Goal: Task Accomplishment & Management: Understand process/instructions

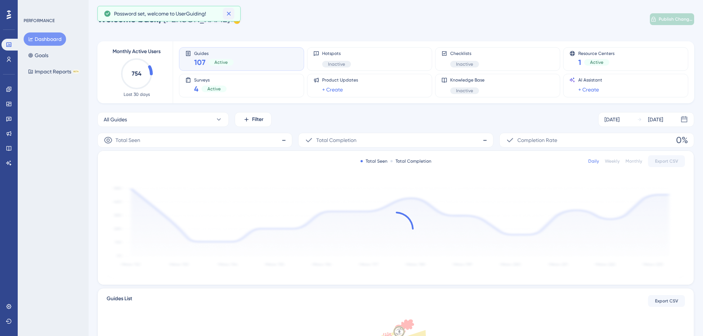
click at [229, 12] on icon at bounding box center [228, 13] width 7 height 7
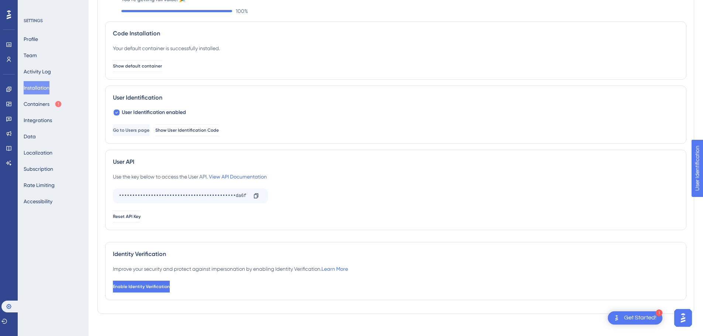
scroll to position [52, 0]
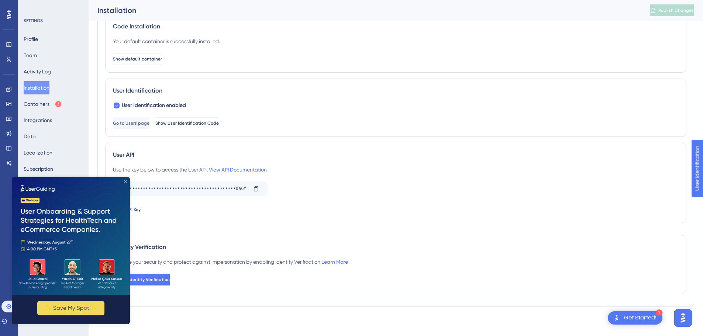
click at [126, 182] on icon "Close Preview" at bounding box center [125, 181] width 3 height 3
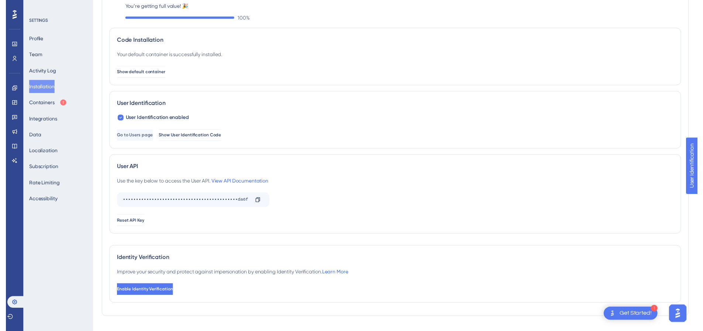
scroll to position [0, 0]
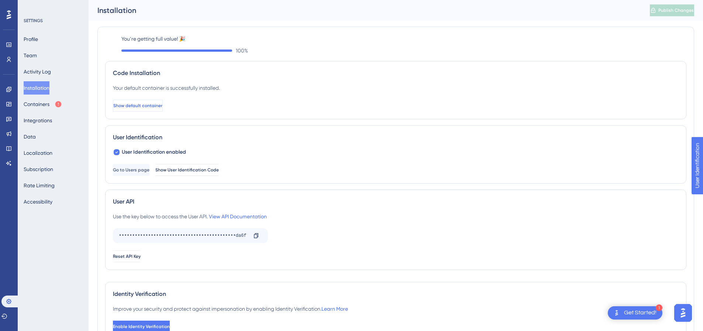
click at [162, 107] on span "Show default container" at bounding box center [137, 106] width 49 height 6
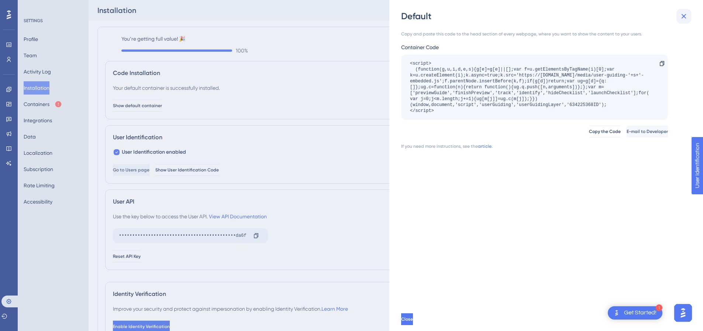
click at [683, 19] on icon at bounding box center [683, 16] width 9 height 9
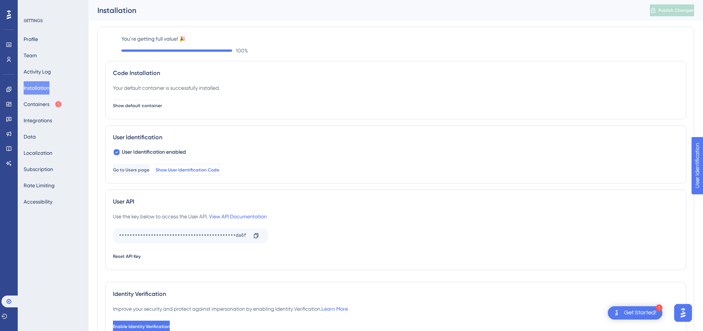
click at [217, 169] on span "Show User Identification Code" at bounding box center [187, 170] width 63 height 6
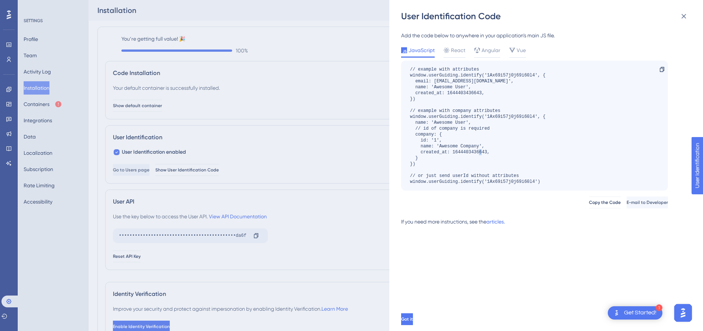
click at [511, 167] on div "// example with attributes window.userGuiding.identify('1Ax69i57j0j69i60l4', { …" at bounding box center [477, 125] width 135 height 118
click at [496, 46] on span "Angular" at bounding box center [491, 50] width 19 height 9
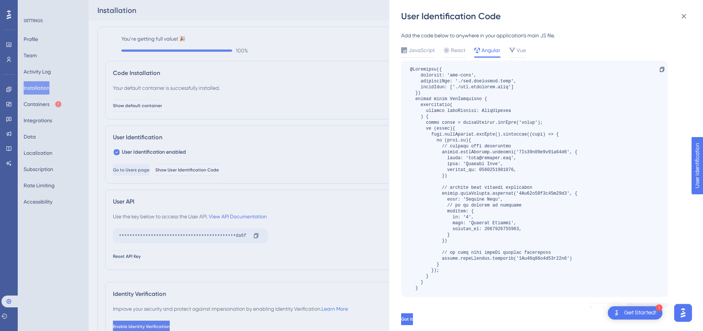
click at [505, 147] on div at bounding box center [494, 178] width 168 height 224
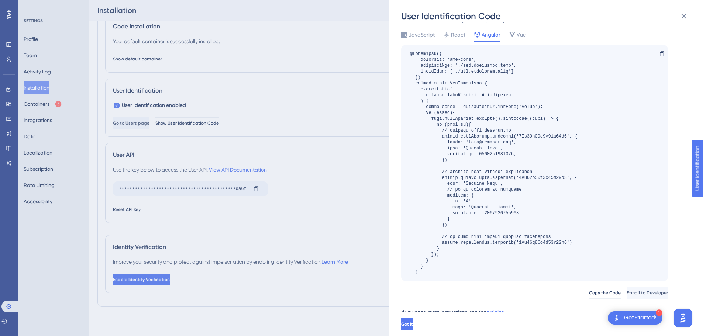
scroll to position [25, 0]
